Goal: Task Accomplishment & Management: Use online tool/utility

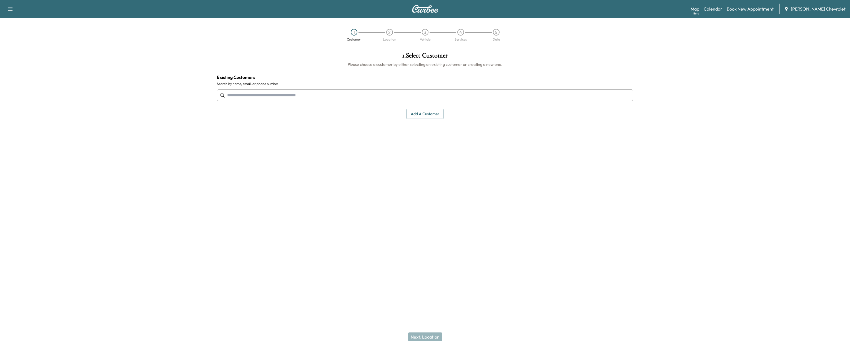
click at [716, 9] on link "Calendar" at bounding box center [712, 9] width 19 height 7
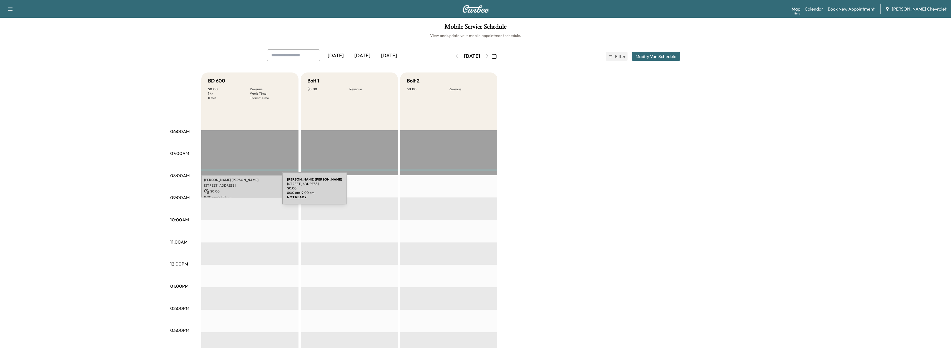
click at [240, 191] on p "$ 0.00" at bounding box center [250, 191] width 92 height 5
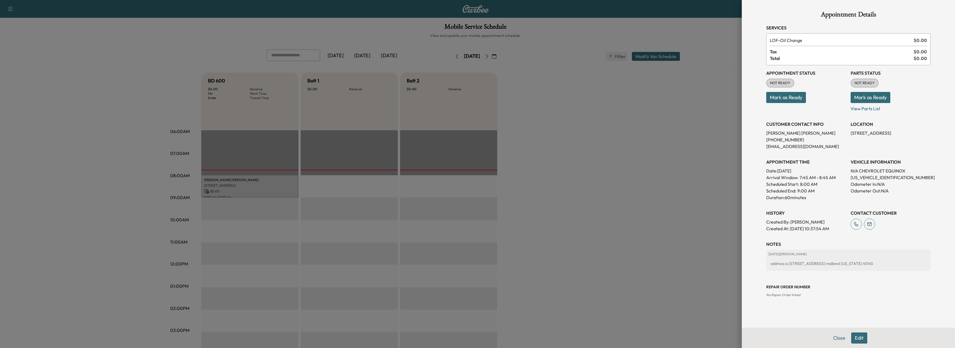
click at [849, 177] on p "[US_VEHICLE_IDENTIFICATION_NUMBER]" at bounding box center [890, 177] width 80 height 7
copy p "[US_VEHICLE_IDENTIFICATION_NUMBER]"
